Goal: Navigation & Orientation: Find specific page/section

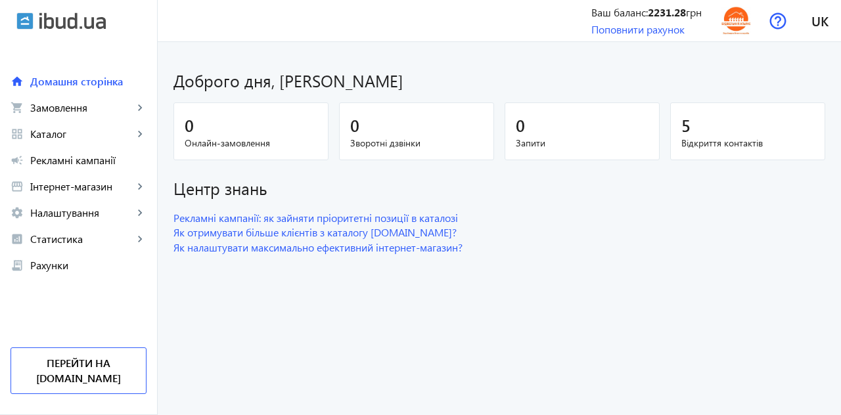
click at [68, 111] on span "Замовлення" at bounding box center [81, 107] width 103 height 13
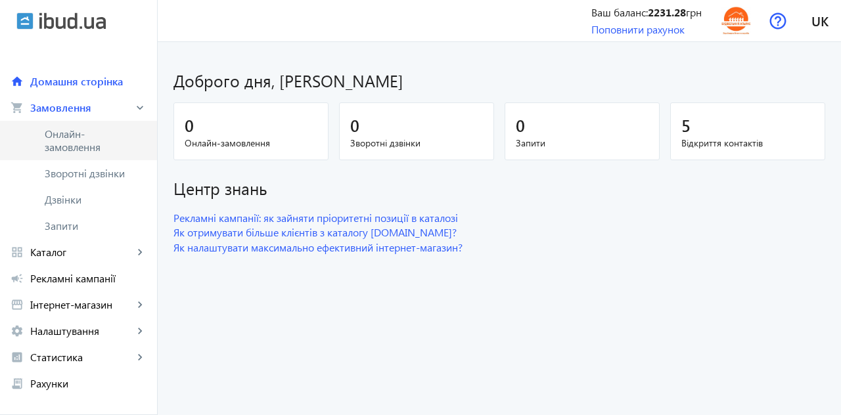
click at [70, 147] on span "Онлайн-замовлення" at bounding box center [88, 141] width 87 height 26
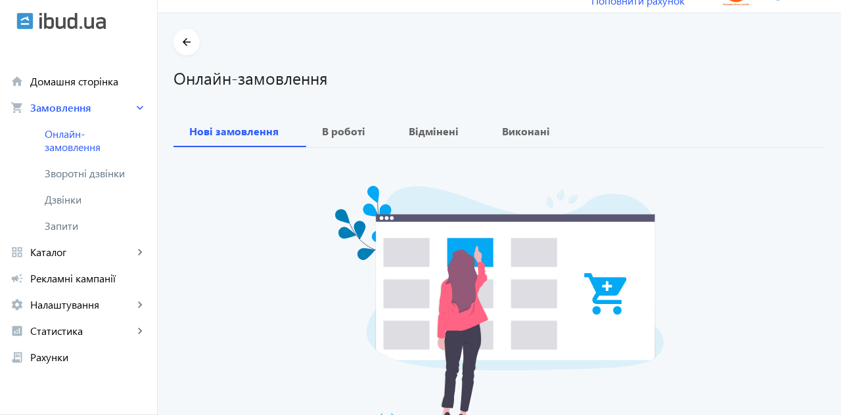
scroll to position [18, 0]
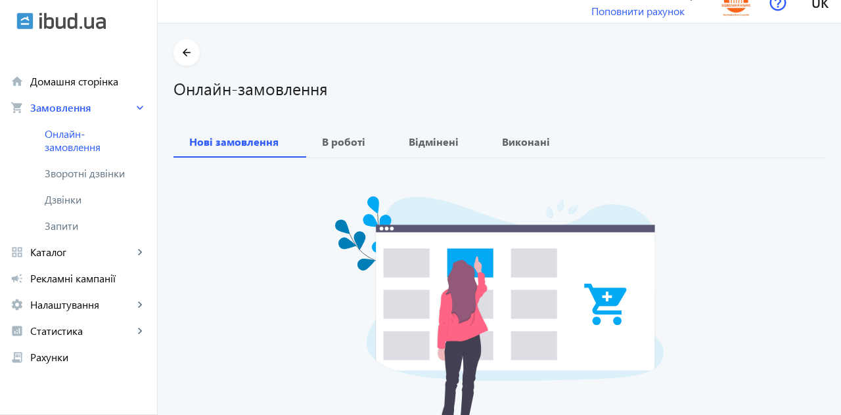
click at [348, 140] on b "В роботі" at bounding box center [343, 142] width 43 height 11
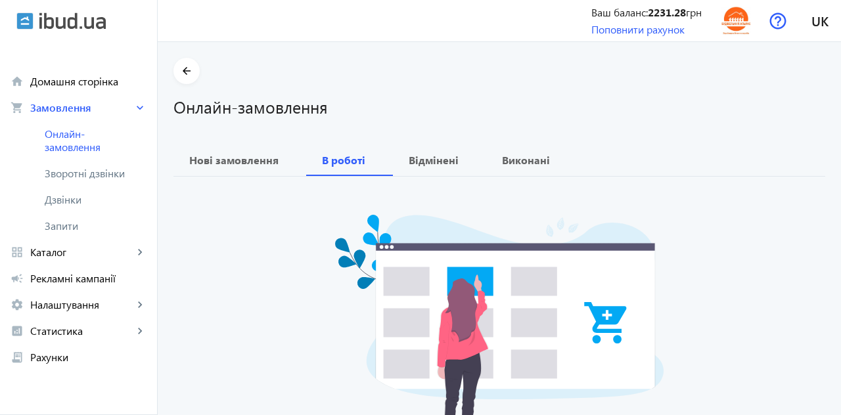
click at [440, 168] on span "Відмінені" at bounding box center [440, 161] width 62 height 32
click at [534, 165] on b "Виконані" at bounding box center [526, 160] width 48 height 11
click at [114, 183] on link "Зворотні дзвінки" at bounding box center [78, 173] width 157 height 26
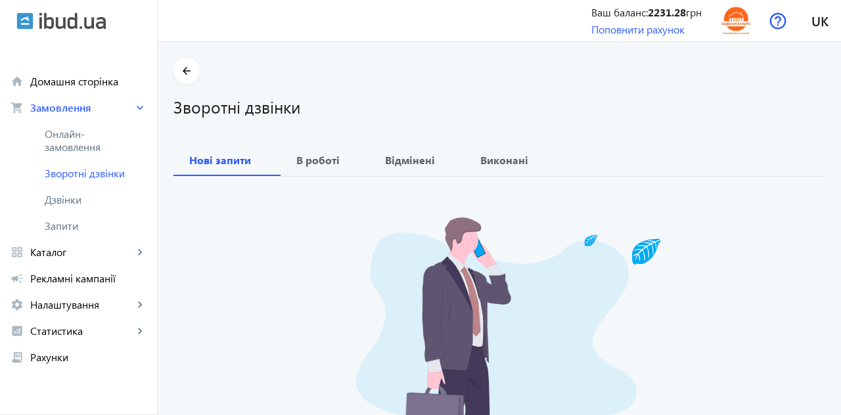
click at [83, 208] on link "Дзвінки" at bounding box center [78, 200] width 157 height 26
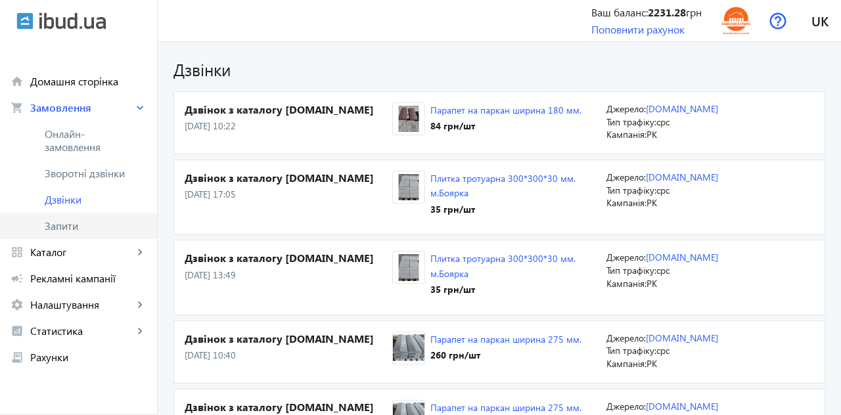
click at [76, 226] on span "Запити" at bounding box center [96, 226] width 102 height 13
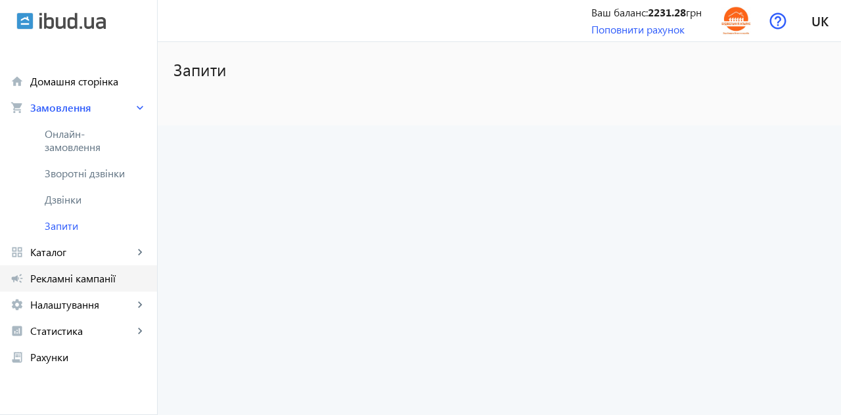
click at [105, 276] on span "Рекламні кампанії" at bounding box center [88, 278] width 116 height 13
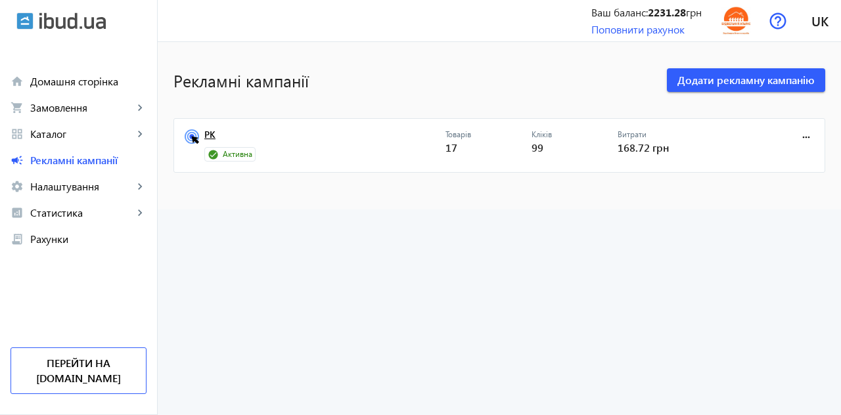
click at [216, 146] on link "РК" at bounding box center [324, 139] width 241 height 18
